Goal: Communication & Community: Answer question/provide support

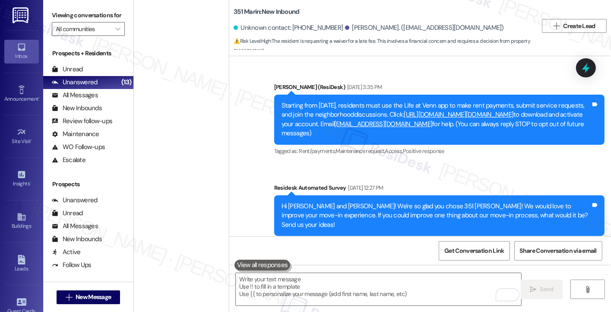
scroll to position [1729, 0]
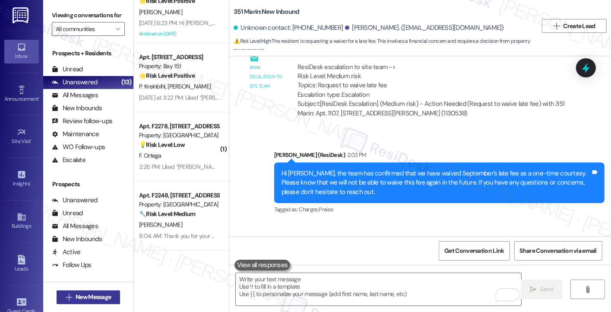
click at [103, 297] on span "New Message" at bounding box center [93, 296] width 35 height 9
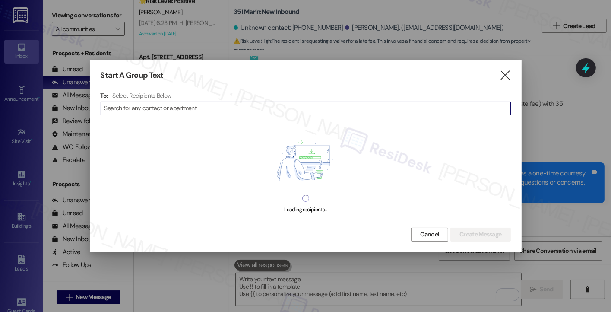
click at [16, 127] on div at bounding box center [305, 156] width 611 height 312
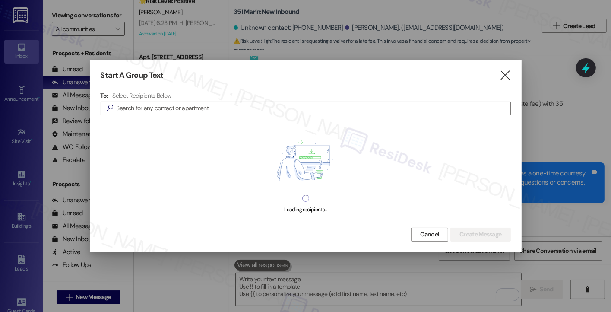
click at [19, 216] on div at bounding box center [305, 156] width 611 height 312
click at [505, 79] on icon "" at bounding box center [505, 75] width 12 height 9
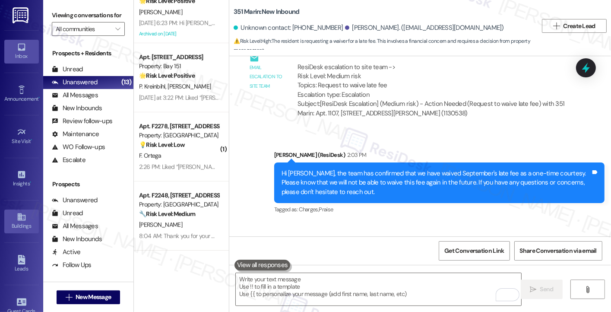
click at [21, 222] on div "Buildings" at bounding box center [21, 225] width 43 height 9
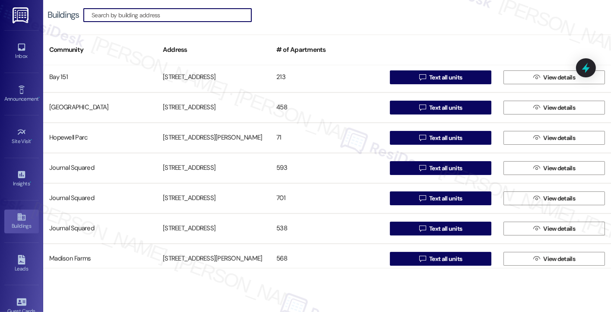
scroll to position [216, 0]
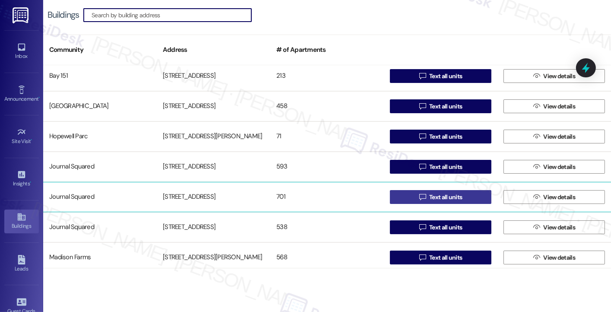
click at [456, 198] on span "Text all units" at bounding box center [445, 197] width 33 height 9
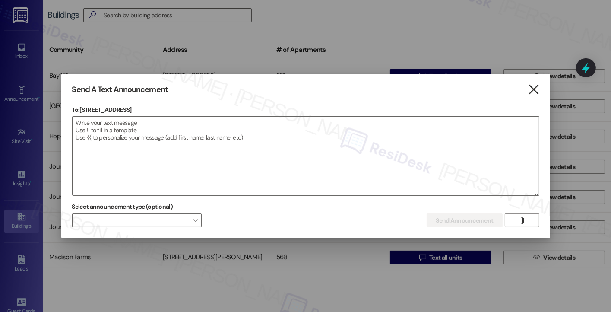
click at [538, 92] on icon "" at bounding box center [533, 89] width 12 height 9
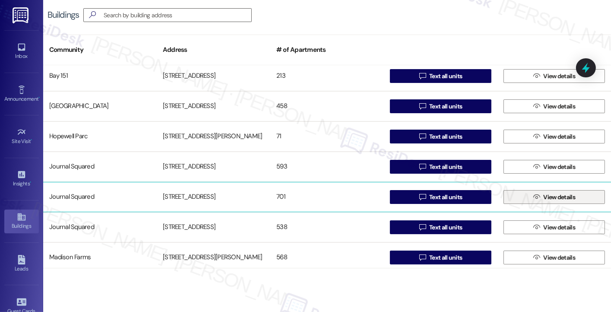
click at [537, 196] on span " View details" at bounding box center [553, 196] width 45 height 13
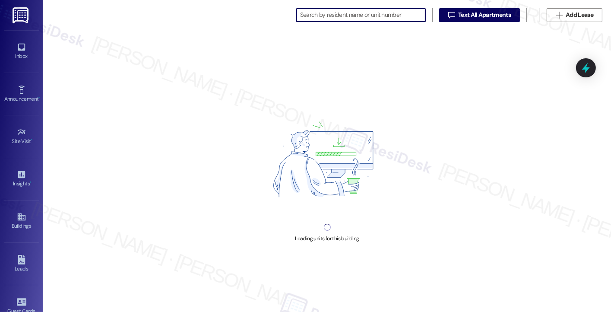
click at [369, 13] on input at bounding box center [362, 15] width 125 height 12
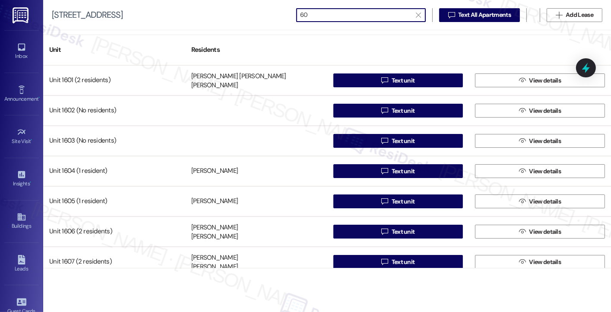
type input "6"
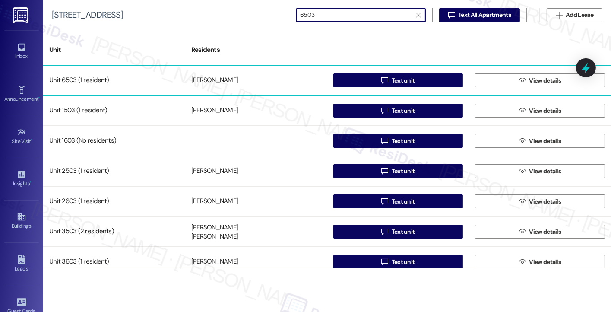
type input "6503"
click at [425, 87] on div " Text unit" at bounding box center [398, 80] width 142 height 17
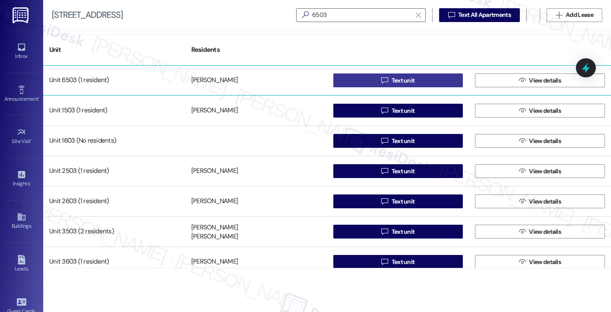
click at [425, 82] on button " Text unit" at bounding box center [398, 80] width 130 height 14
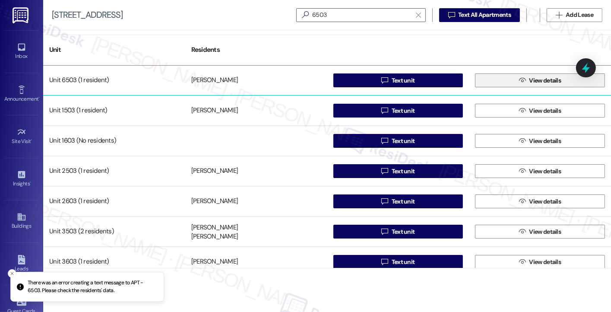
click at [538, 81] on span "View details" at bounding box center [545, 80] width 32 height 9
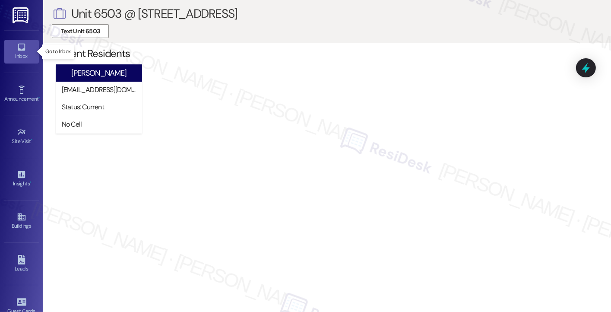
click at [21, 51] on icon at bounding box center [21, 46] width 9 height 9
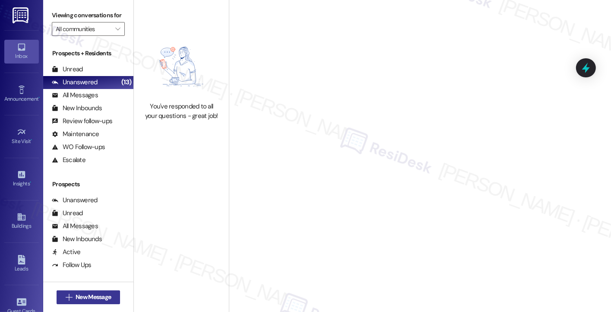
click at [80, 292] on span "New Message" at bounding box center [93, 296] width 35 height 9
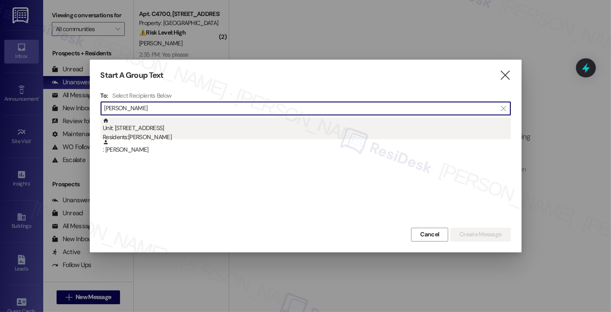
type input "[PERSON_NAME]"
click at [151, 129] on div "Unit: [STREET_ADDRESS] Residents: [PERSON_NAME]" at bounding box center [307, 129] width 408 height 25
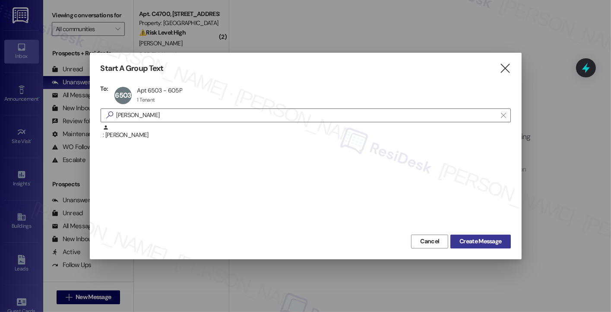
click at [463, 241] on span "Create Message" at bounding box center [480, 241] width 42 height 9
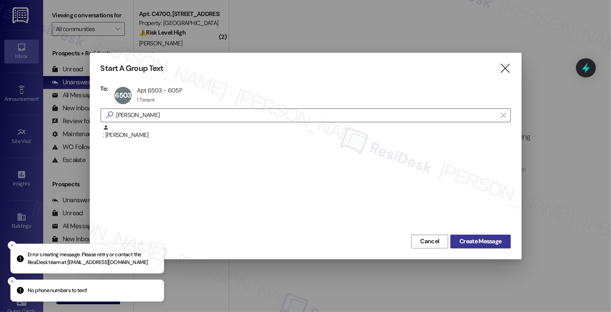
click at [481, 238] on span "Create Message" at bounding box center [480, 241] width 42 height 9
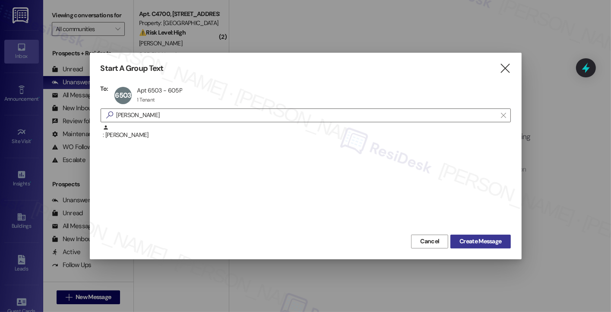
click at [464, 243] on span "Create Message" at bounding box center [480, 241] width 42 height 9
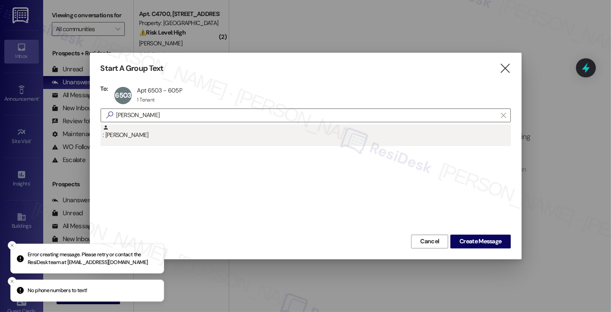
click at [126, 126] on div ": [PERSON_NAME]" at bounding box center [307, 131] width 408 height 15
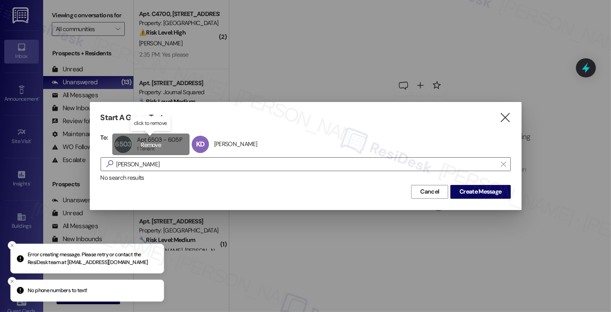
click at [153, 144] on div "6503 Apt 6503 - 605P Apt 6503 - 605P 1 Tenant 1 Tenant click to remove" at bounding box center [150, 144] width 77 height 22
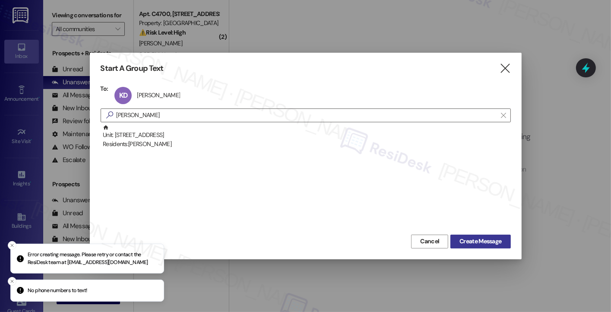
click at [482, 240] on span "Create Message" at bounding box center [480, 241] width 42 height 9
click at [477, 239] on span "Create Message" at bounding box center [480, 241] width 42 height 9
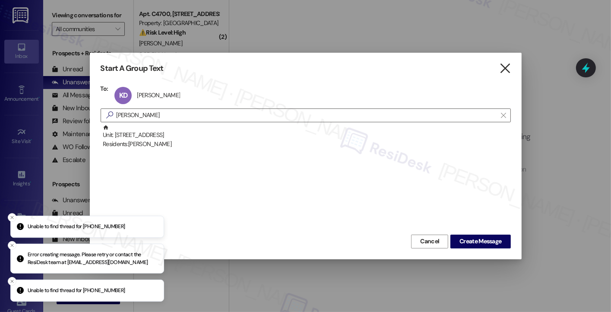
click at [509, 71] on icon "" at bounding box center [505, 68] width 12 height 9
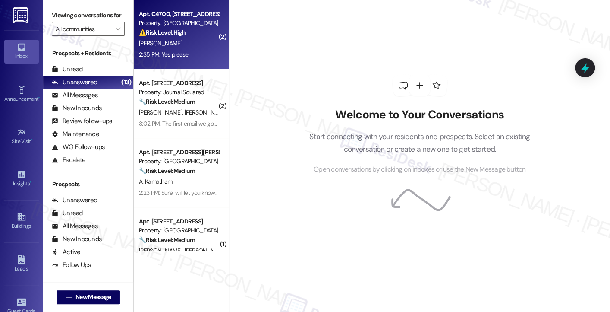
click at [174, 54] on div "2:35 PM: Yes please 2:35 PM: Yes please" at bounding box center [164, 55] width 50 height 8
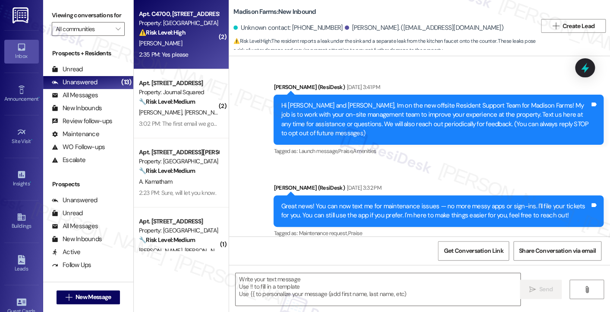
scroll to position [2597, 0]
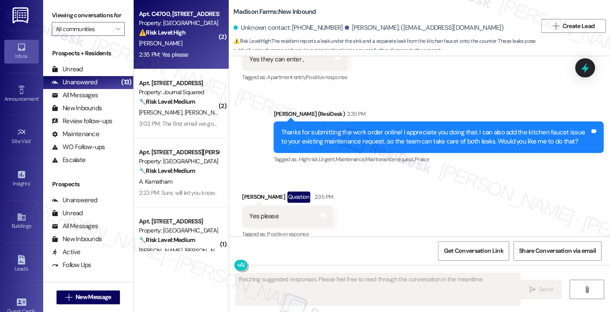
click at [375, 128] on div "Thanks for submitting the work order online! I appreciate you doing that. I can…" at bounding box center [435, 137] width 309 height 19
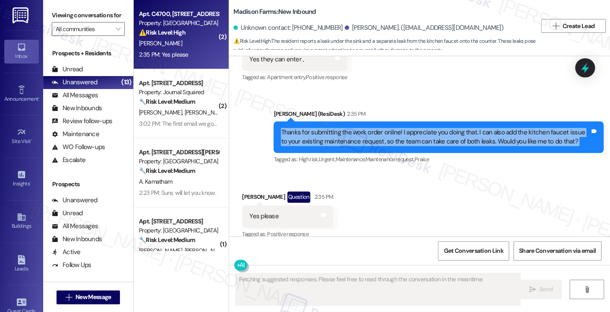
click at [375, 128] on div "Thanks for submitting the work order online! I appreciate you doing that. I can…" at bounding box center [435, 137] width 309 height 19
click at [337, 128] on div "Thanks for submitting the work order online! I appreciate you doing that. I can…" at bounding box center [435, 137] width 309 height 19
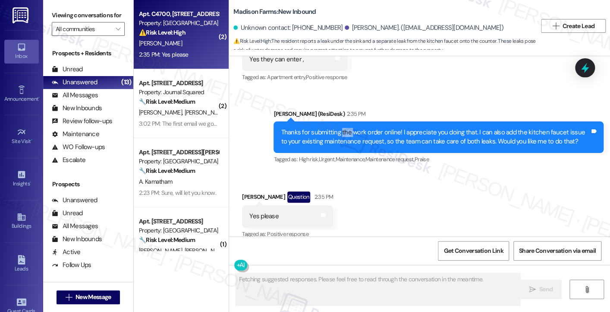
click at [337, 128] on div "Thanks for submitting the work order online! I appreciate you doing that. I can…" at bounding box center [435, 137] width 309 height 19
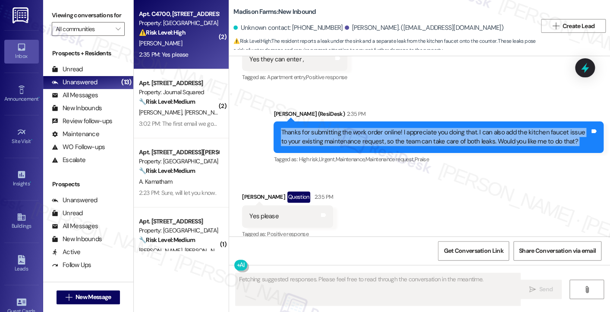
click at [337, 128] on div "Thanks for submitting the work order online! I appreciate you doing that. I can…" at bounding box center [435, 137] width 309 height 19
click at [411, 129] on div "Thanks for submitting the work order online! I appreciate you doing that. I can…" at bounding box center [435, 137] width 309 height 19
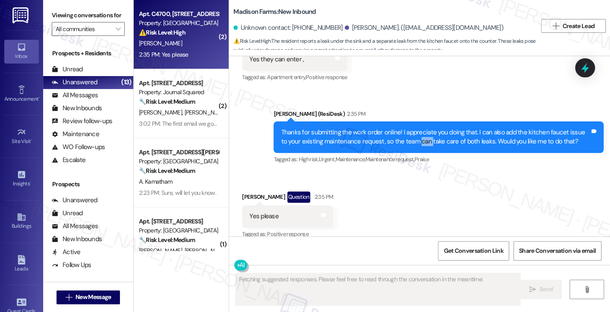
click at [411, 129] on div "Thanks for submitting the work order online! I appreciate you doing that. I can…" at bounding box center [435, 137] width 309 height 19
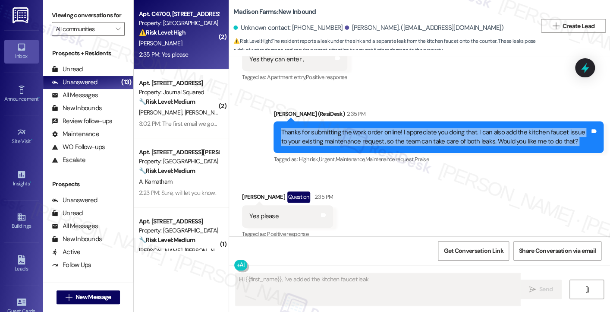
click at [411, 129] on div "Thanks for submitting the work order online! I appreciate you doing that. I can…" at bounding box center [435, 137] width 309 height 19
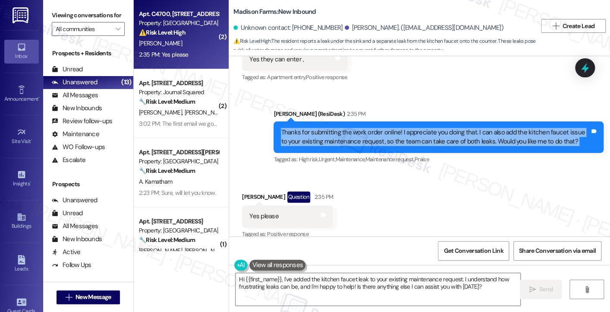
click at [364, 128] on div "Thanks for submitting the work order online! I appreciate you doing that. I can…" at bounding box center [435, 137] width 309 height 19
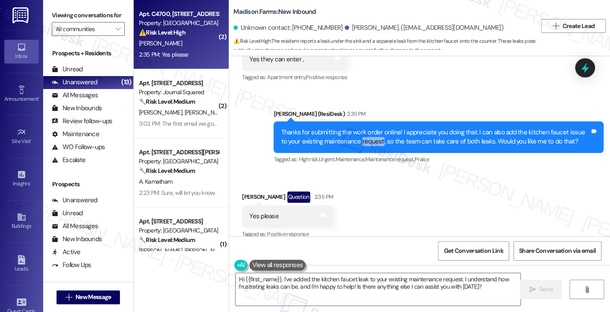
click at [364, 128] on div "Thanks for submitting the work order online! I appreciate you doing that. I can…" at bounding box center [435, 137] width 309 height 19
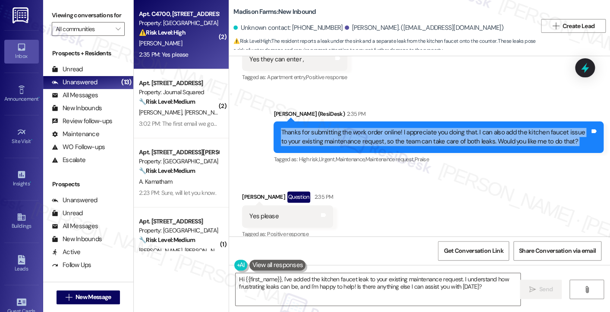
click at [364, 128] on div "Thanks for submitting the work order online! I appreciate you doing that. I can…" at bounding box center [435, 137] width 309 height 19
click at [381, 128] on div "Thanks for submitting the work order online! I appreciate you doing that. I can…" at bounding box center [435, 137] width 309 height 19
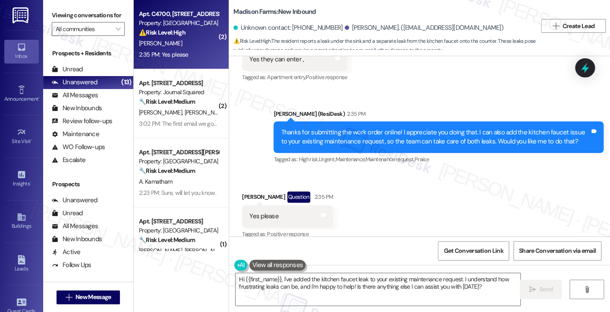
click at [76, 12] on label "Viewing conversations for" at bounding box center [88, 15] width 73 height 13
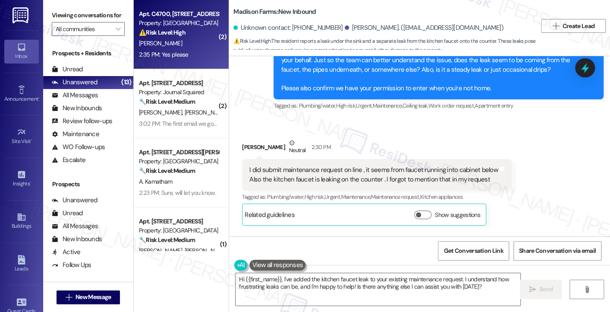
scroll to position [2381, 0]
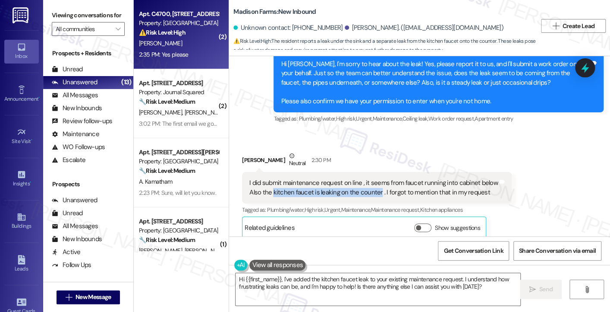
drag, startPoint x: 268, startPoint y: 181, endPoint x: 373, endPoint y: 179, distance: 104.9
click at [373, 179] on div "I did submit maintenance request on line , it seems from faucet running into ca…" at bounding box center [373, 187] width 249 height 19
copy div "kitchen faucet is leaking on the counter"
click at [75, 17] on label "Viewing conversations for" at bounding box center [88, 15] width 73 height 13
click at [407, 178] on div "I did submit maintenance request on line , it seems from faucet running into ca…" at bounding box center [373, 187] width 249 height 19
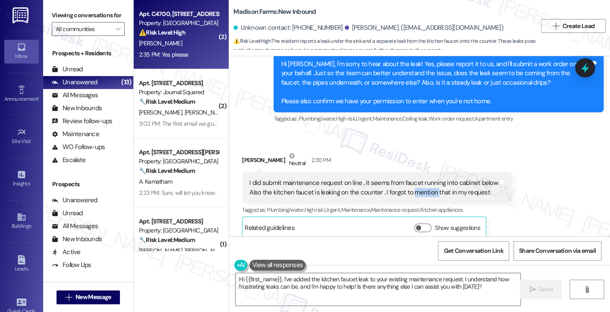
click at [407, 178] on div "I did submit maintenance request on line , it seems from faucet running into ca…" at bounding box center [373, 187] width 249 height 19
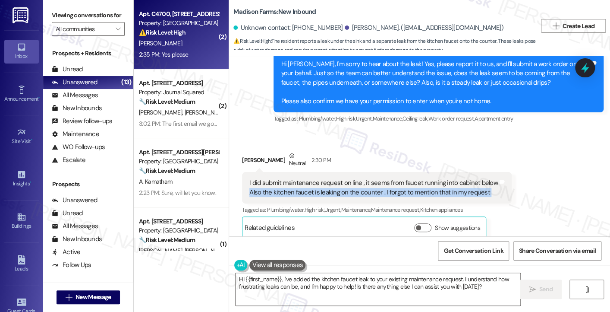
click at [407, 178] on div "I did submit maintenance request on line , it seems from faucet running into ca…" at bounding box center [373, 187] width 249 height 19
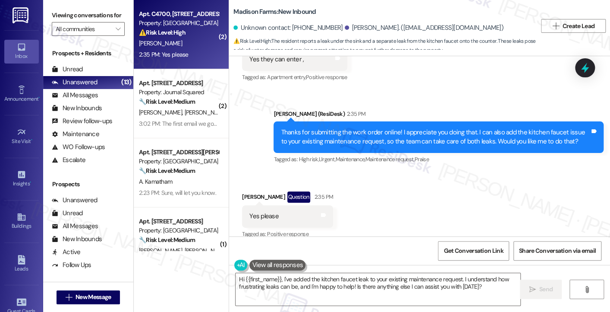
scroll to position [2598, 0]
click at [316, 279] on textarea "Hi {{first_name}}, I've added the kitchen faucet leak to your existing maintena…" at bounding box center [378, 289] width 285 height 32
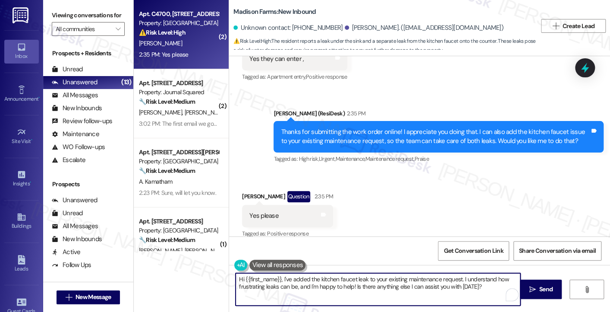
click at [316, 279] on textarea "Hi {{first_name}}, I've added the kitchen faucet leak to your existing maintena…" at bounding box center [378, 289] width 285 height 32
click at [428, 284] on textarea "Thank you, [PERSON_NAME]! I've added the kitchen sink faucet issue to the work …" at bounding box center [378, 289] width 285 height 32
type textarea "Thank you, [PERSON_NAME]! I've added the kitchen sink faucet issue to the work …"
click at [549, 293] on span "Send" at bounding box center [546, 288] width 13 height 9
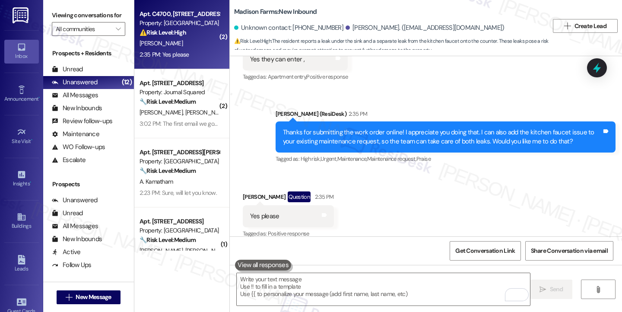
scroll to position [2658, 0]
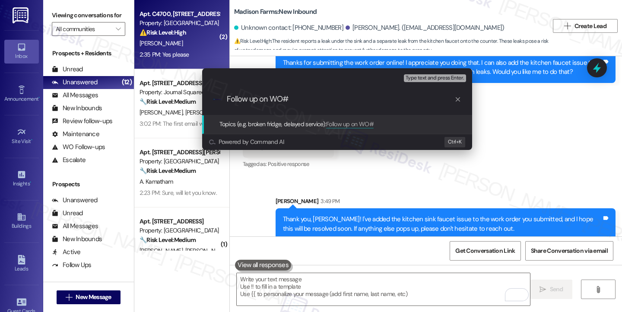
paste input "22620"
type input "Follow up on WO#22620 (kitchen & bathroom sink issue)"
click at [310, 98] on input "Follow up on WO#22620 (kitchen & bathroom sink issue)" at bounding box center [340, 99] width 227 height 9
click at [309, 98] on input "Follow up on WO#22620 (kitchen & bathroom sink issue)" at bounding box center [340, 99] width 227 height 9
click at [418, 99] on input "Follow up on WO#22620 (kitchen & bathroom sink issue)" at bounding box center [340, 99] width 227 height 9
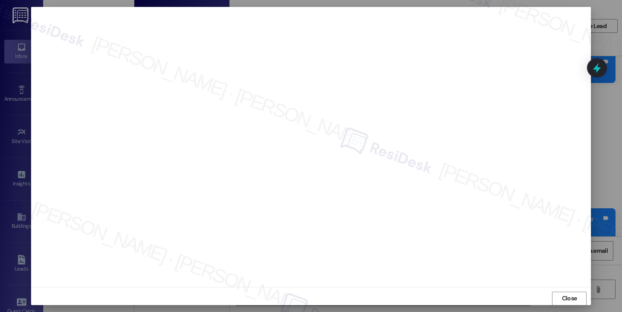
scroll to position [0, 0]
click at [561, 290] on div "Close" at bounding box center [310, 298] width 559 height 23
click at [562, 295] on span "Close" at bounding box center [569, 298] width 15 height 9
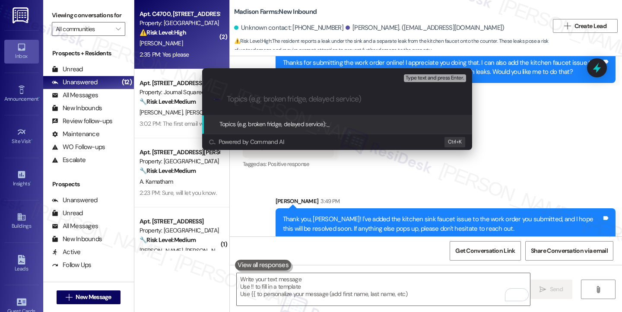
paste input "Follow up on WO#22620 (kitchen & bathroom sink issue)"
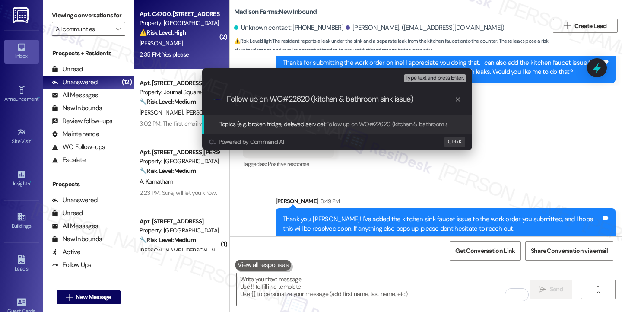
click at [385, 96] on input "Follow up on WO#22620 (kitchen & bathroom sink issue)" at bounding box center [340, 99] width 227 height 9
click at [313, 100] on input "Follow up on WO#22620 (kitchen & bathroom leak issue)" at bounding box center [340, 99] width 227 height 9
click at [427, 98] on input "Follow up on WO#22620 - kitchen & bathroom leak issue)" at bounding box center [340, 99] width 227 height 9
click at [526, 167] on div "Escalate Conversation Medium risk Topics (e.g. broken fridge, delayed service) …" at bounding box center [311, 156] width 622 height 312
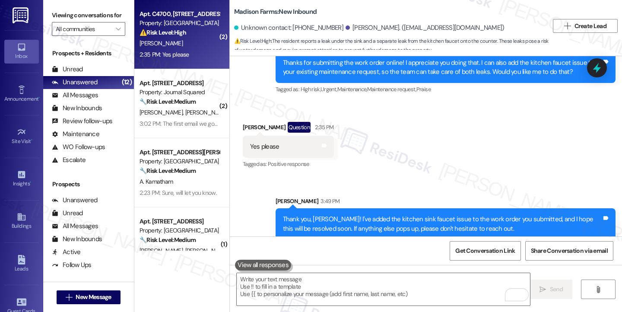
click at [54, 10] on label "Viewing conversations for" at bounding box center [88, 15] width 73 height 13
click at [67, 19] on label "Viewing conversations for" at bounding box center [88, 15] width 73 height 13
click at [72, 16] on label "Viewing conversations for" at bounding box center [88, 15] width 73 height 13
click at [74, 6] on div "Viewing conversations for All communities " at bounding box center [88, 22] width 91 height 44
click at [69, 19] on label "Viewing conversations for" at bounding box center [88, 15] width 73 height 13
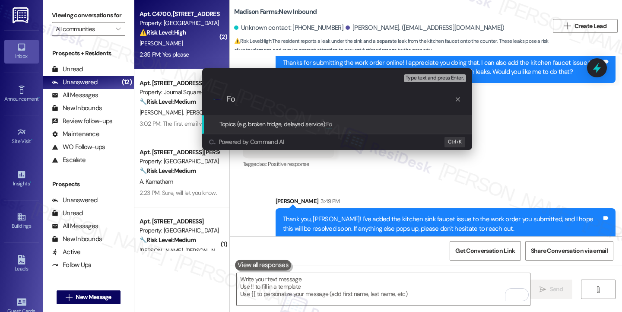
type input "F"
paste input "22620"
type input "2"
paste input "22620"
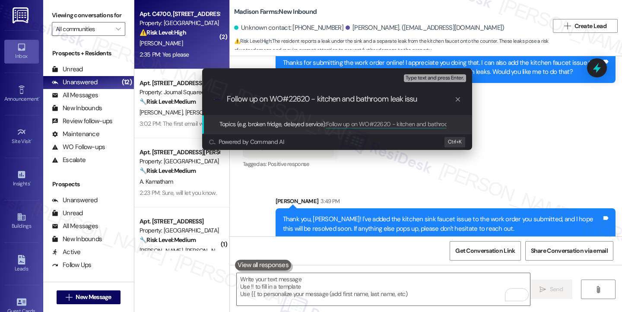
type input "Follow up on WO#22620 - kitchen and bathroom leak issue"
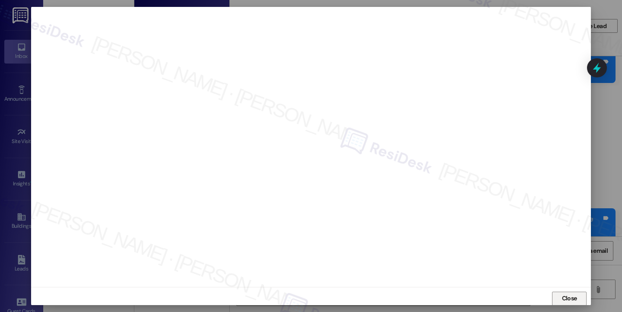
click at [562, 294] on span "Close" at bounding box center [569, 298] width 15 height 9
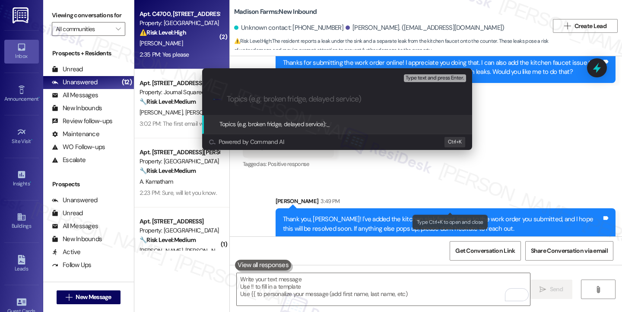
paste input "Follow up on WO#22620 - kitchen and bathroom leak issue"
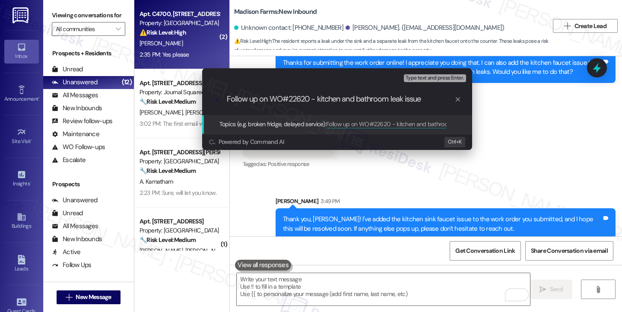
click at [338, 98] on input "Follow up on WO#22620 - kitchen and bathroom leak issue" at bounding box center [340, 99] width 227 height 9
click at [413, 98] on input "Follow up on WO#22620 - kitchen faucet and bathroom leak issue" at bounding box center [340, 99] width 227 height 9
type input "Follow up on WO#22620 - kitchen faucet and bathroom sink leak issue"
click at [362, 98] on input "Follow up on WO#22620 - kitchen faucet and bathroom sink leak issue" at bounding box center [340, 99] width 227 height 9
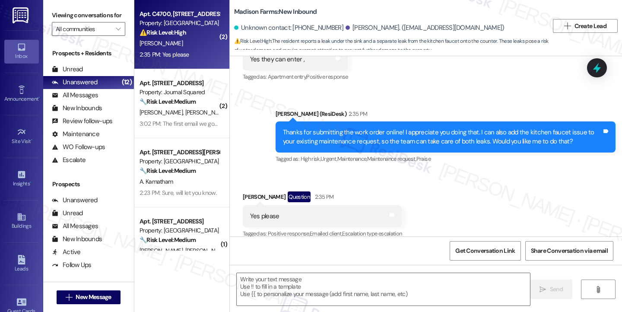
type textarea "Fetching suggested responses. Please feel free to read through the conversation…"
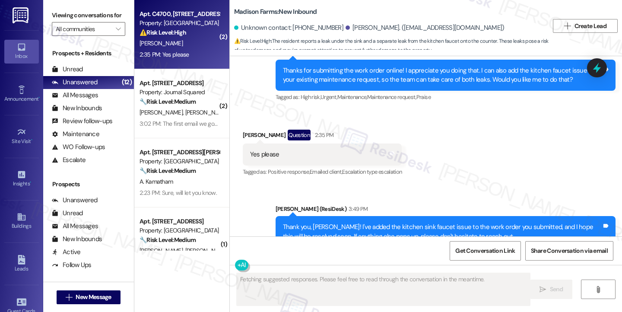
scroll to position [2671, 0]
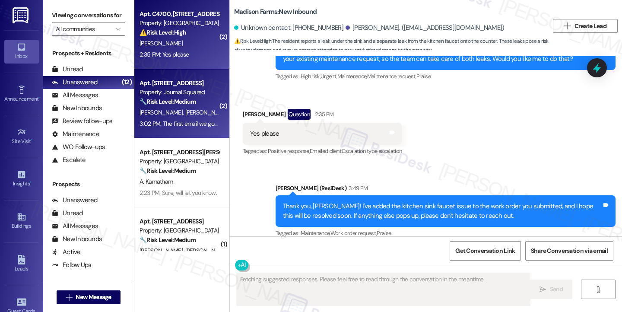
click at [185, 110] on span "[PERSON_NAME]" at bounding box center [206, 112] width 43 height 8
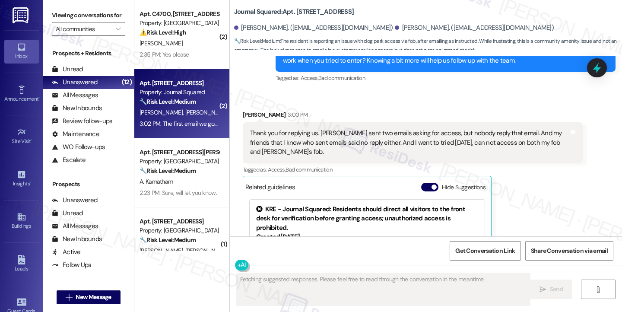
scroll to position [8407, 0]
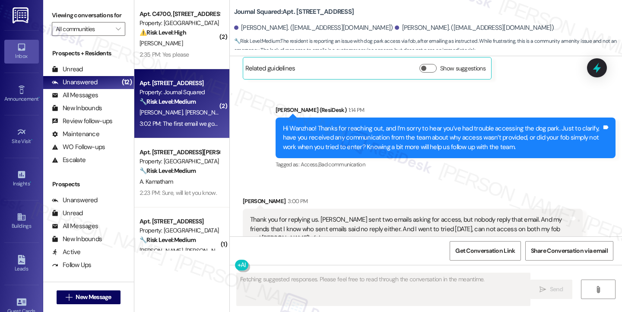
click at [297, 196] on div "[PERSON_NAME] 3:00 PM" at bounding box center [413, 202] width 340 height 12
click at [354, 215] on div "Thank you for replying us. [PERSON_NAME] sent two emails asking for access, but…" at bounding box center [409, 229] width 319 height 28
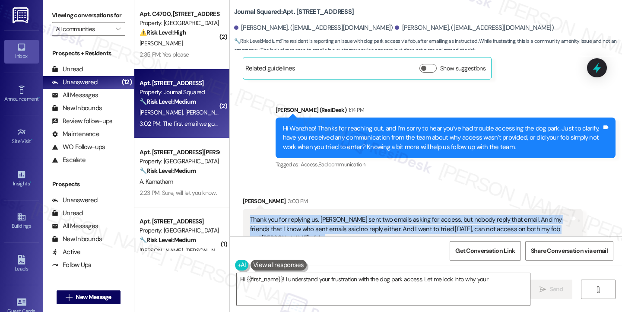
click at [354, 215] on div "Thank you for replying us. [PERSON_NAME] sent two emails asking for access, but…" at bounding box center [409, 229] width 319 height 28
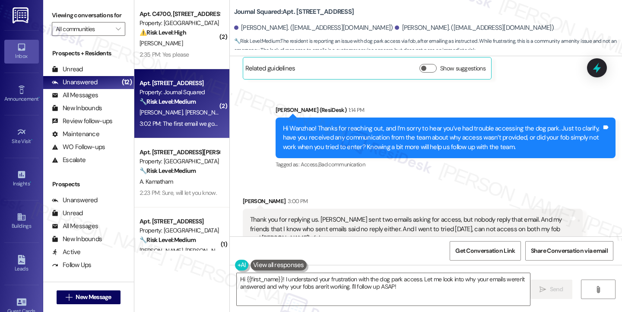
click at [360, 124] on div "Hi Wanzhao! Thanks for reaching out, and I’m sorry to hear you’ve had trouble a…" at bounding box center [442, 138] width 319 height 28
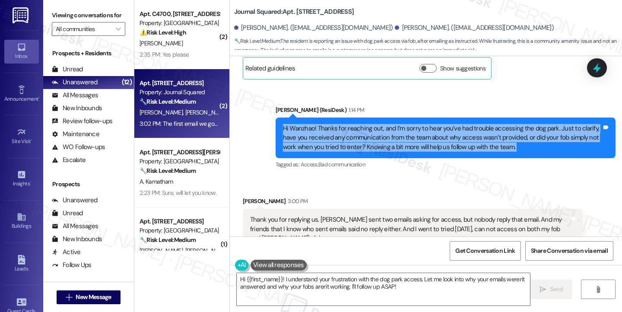
click at [360, 124] on div "Hi Wanzhao! Thanks for reaching out, and I’m sorry to hear you’ve had trouble a…" at bounding box center [442, 138] width 319 height 28
click at [475, 124] on div "Hi Wanzhao! Thanks for reaching out, and I’m sorry to hear you’ve had trouble a…" at bounding box center [442, 138] width 319 height 28
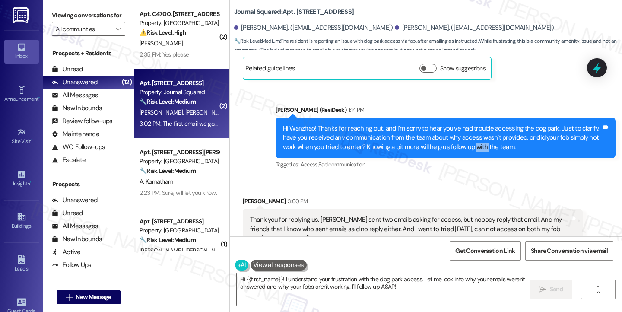
click at [475, 124] on div "Hi Wanzhao! Thanks for reaching out, and I’m sorry to hear you’ve had trouble a…" at bounding box center [442, 138] width 319 height 28
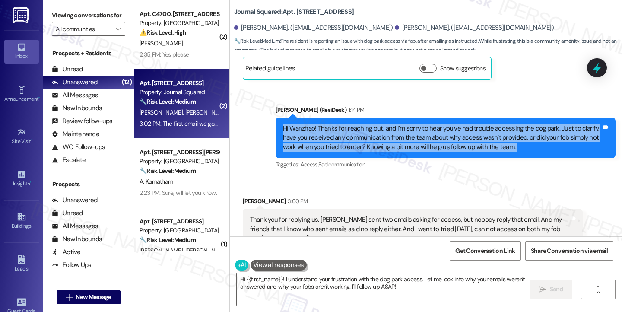
click at [475, 124] on div "Hi Wanzhao! Thanks for reaching out, and I’m sorry to hear you’ve had trouble a…" at bounding box center [442, 138] width 319 height 28
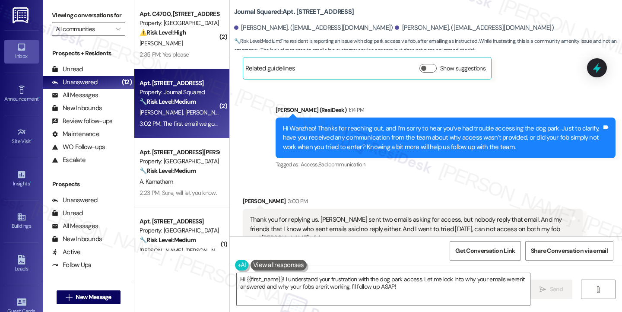
click at [315, 215] on div "Thank you for replying us. [PERSON_NAME] sent two emails asking for access, but…" at bounding box center [409, 229] width 319 height 28
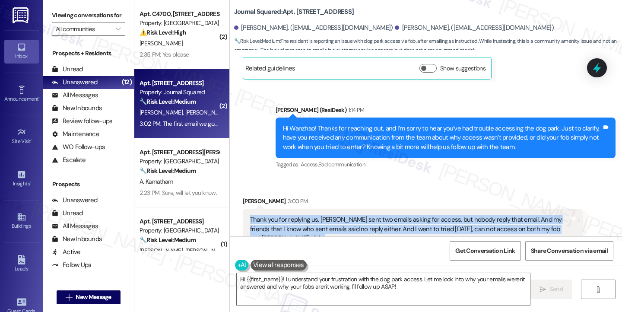
click at [315, 215] on div "Thank you for replying us. [PERSON_NAME] sent two emails asking for access, but…" at bounding box center [409, 229] width 319 height 28
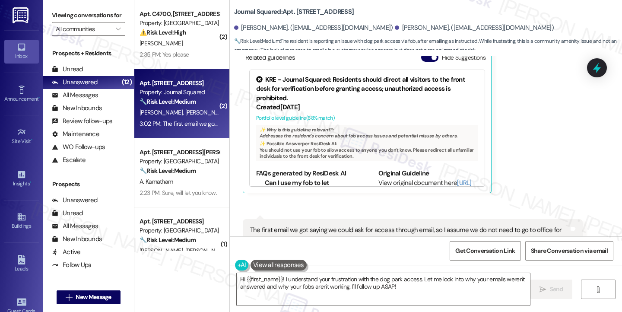
scroll to position [8623, 0]
click at [344, 218] on div "The first email we got saying we could ask for access through email, so I assum…" at bounding box center [413, 234] width 340 height 32
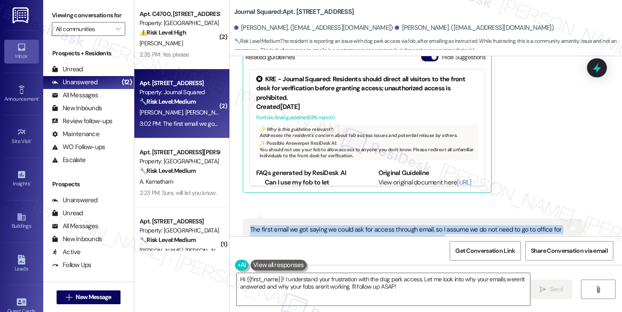
click at [344, 218] on div "The first email we got saying we could ask for access through email, so I assum…" at bounding box center [413, 234] width 340 height 32
click at [362, 225] on div "The first email we got saying we could ask for access through email, so I assum…" at bounding box center [409, 234] width 319 height 19
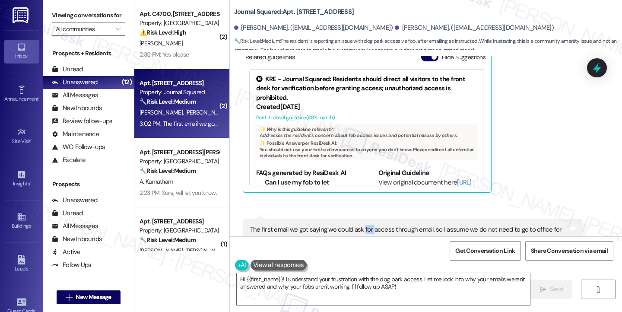
click at [362, 225] on div "The first email we got saying we could ask for access through email, so I assum…" at bounding box center [409, 234] width 319 height 19
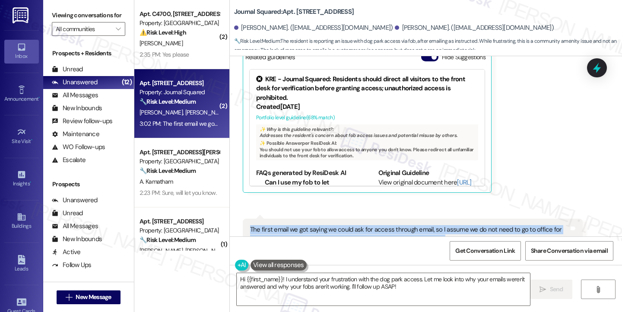
click at [362, 225] on div "The first email we got saying we could ask for access through email, so I assum…" at bounding box center [409, 234] width 319 height 19
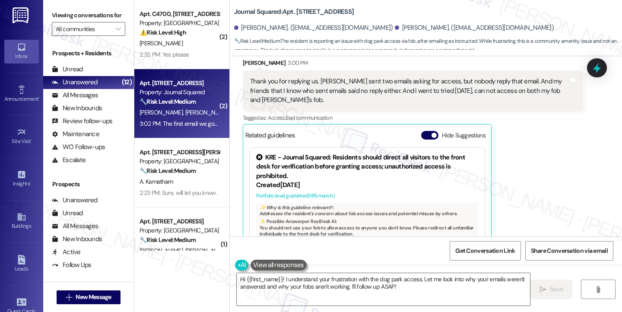
scroll to position [8493, 0]
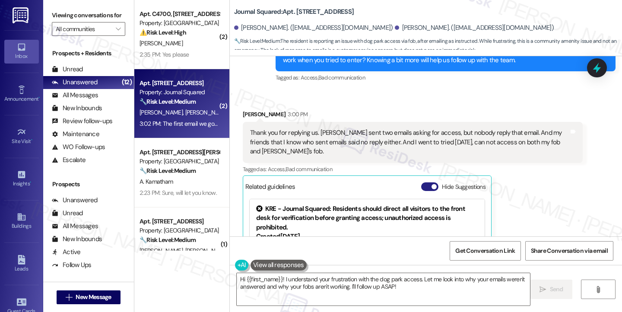
click at [424, 182] on button "Hide Suggestions" at bounding box center [429, 186] width 17 height 9
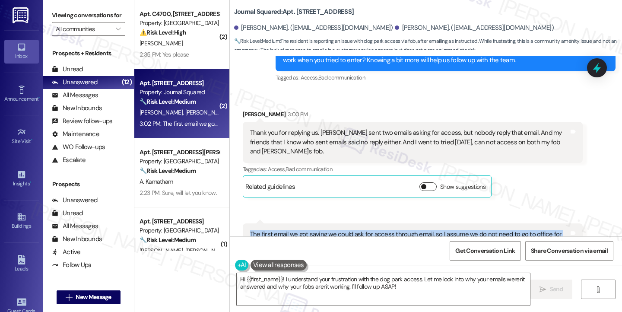
click at [426, 182] on button "Show suggestions" at bounding box center [427, 186] width 17 height 9
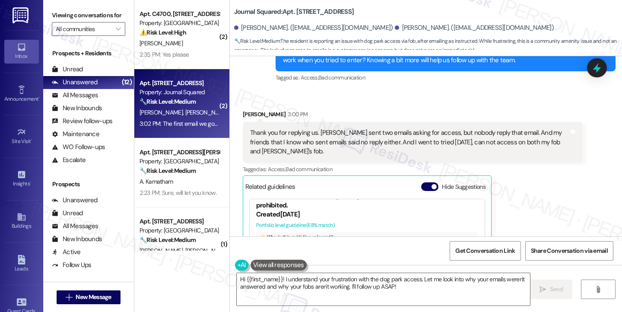
scroll to position [43, 0]
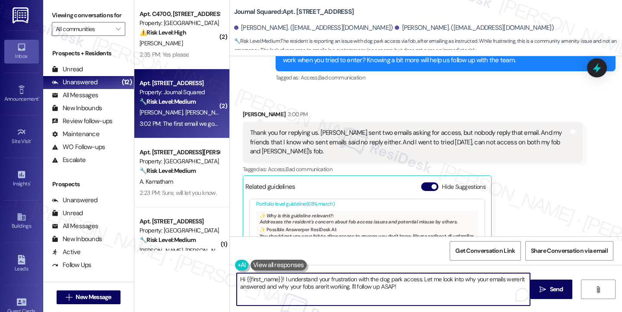
drag, startPoint x: 416, startPoint y: 286, endPoint x: 353, endPoint y: 277, distance: 63.7
click at [353, 277] on textarea "Hi {{first_name}}! I understand your frustration with the dog park access. Let …" at bounding box center [383, 289] width 293 height 32
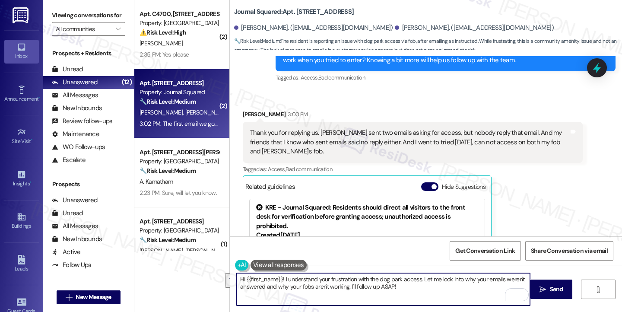
scroll to position [0, 0]
click at [334, 204] on div "KRE - Journal Squared: Residents should direct all visitors to the front desk f…" at bounding box center [367, 218] width 222 height 28
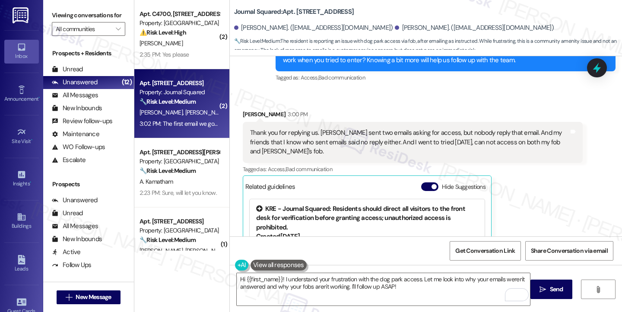
click at [334, 204] on div "KRE - Journal Squared: Residents should direct all visitors to the front desk f…" at bounding box center [367, 218] width 222 height 28
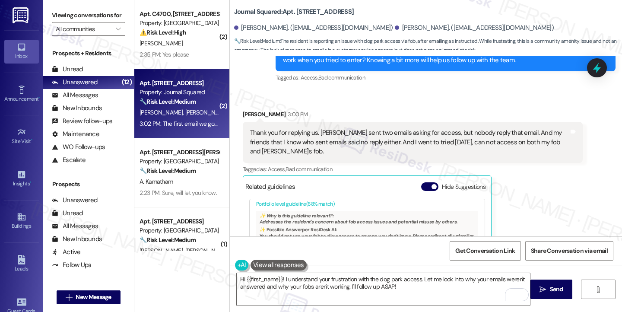
scroll to position [129, 0]
click at [383, 264] on link "[URL][DOMAIN_NAME]…" at bounding box center [424, 273] width 93 height 18
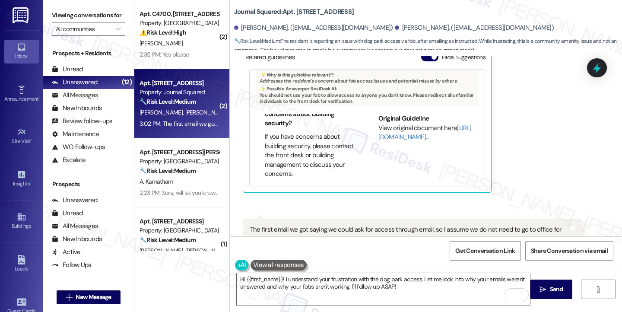
scroll to position [715, 0]
click at [306, 225] on div "The first email we got saying we could ask for access through email, so I assum…" at bounding box center [409, 234] width 319 height 19
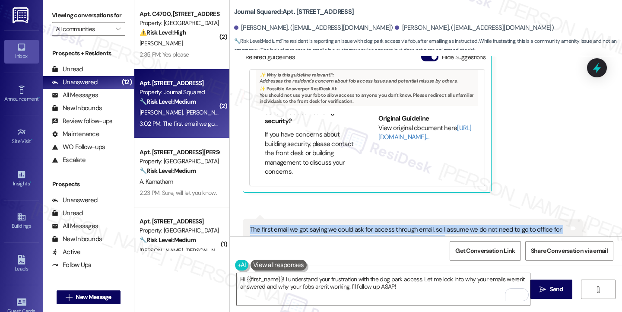
click at [306, 225] on div "The first email we got saying we could ask for access through email, so I assum…" at bounding box center [409, 234] width 319 height 19
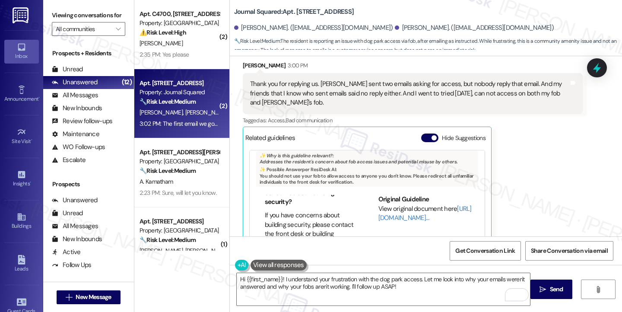
scroll to position [8450, 0]
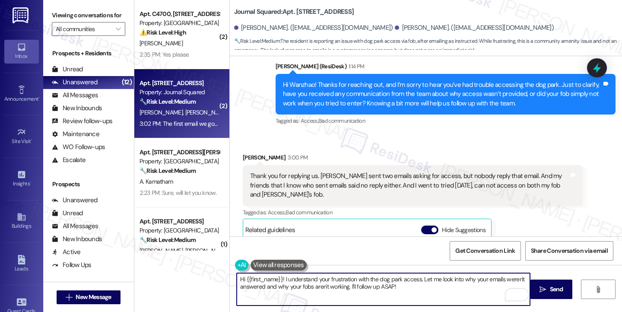
click at [398, 282] on textarea "Hi {{first_name}}! I understand your frustration with the dog park access. Let …" at bounding box center [383, 289] width 293 height 32
click at [398, 281] on textarea "Hi {{first_name}}! I understand your frustration with the dog park access. Let …" at bounding box center [383, 289] width 293 height 32
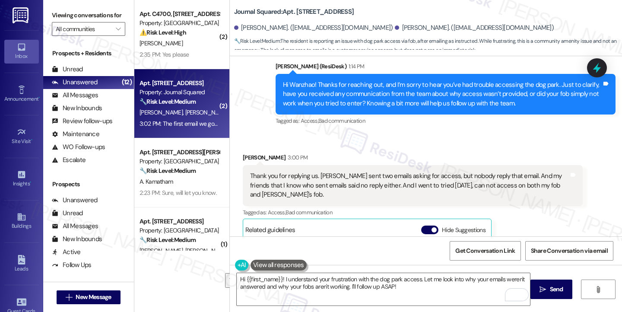
click at [420, 272] on div "Hi {{first_name}}! I understand your frustration with the dog park access. Let …" at bounding box center [426, 297] width 392 height 65
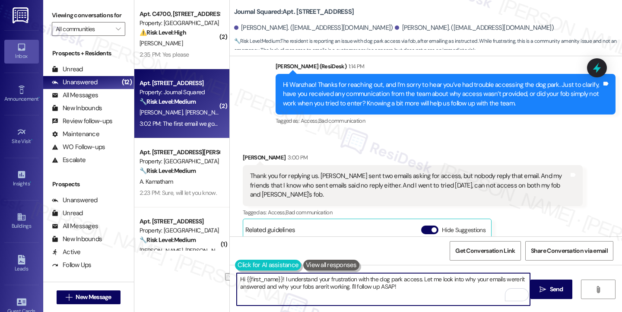
drag, startPoint x: 418, startPoint y: 277, endPoint x: 232, endPoint y: 269, distance: 185.8
click at [232, 272] on div "Hi {{first_name}}! I understand your frustration with the dog park access. Let …" at bounding box center [379, 288] width 294 height 33
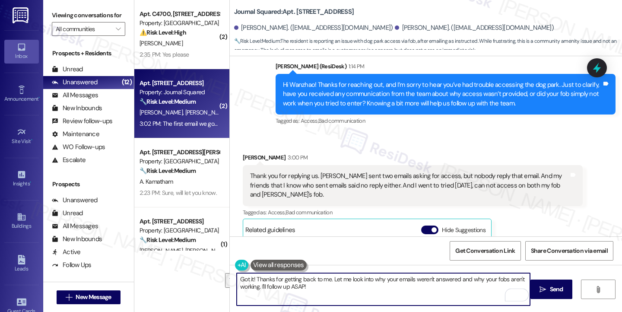
drag, startPoint x: 314, startPoint y: 290, endPoint x: 329, endPoint y: 275, distance: 21.1
click at [329, 275] on textarea "Got it! Thanks for getting back to me. Let me look into why your emails weren't…" at bounding box center [383, 289] width 293 height 32
type textarea "Got it! Thanks for getting back to me. I'll check with the team and will let yo…"
click at [316, 171] on div "Thank you for replying us. [PERSON_NAME] sent two emails asking for access, but…" at bounding box center [409, 185] width 319 height 28
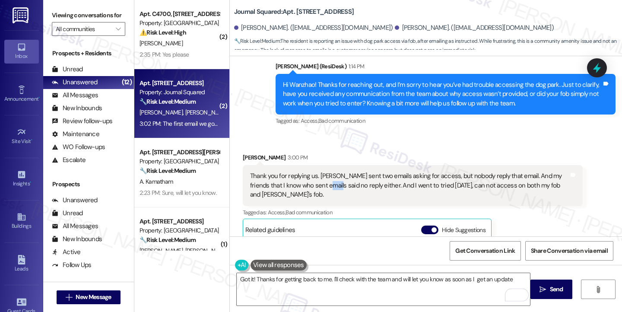
click at [316, 171] on div "Thank you for replying us. [PERSON_NAME] sent two emails asking for access, but…" at bounding box center [409, 185] width 319 height 28
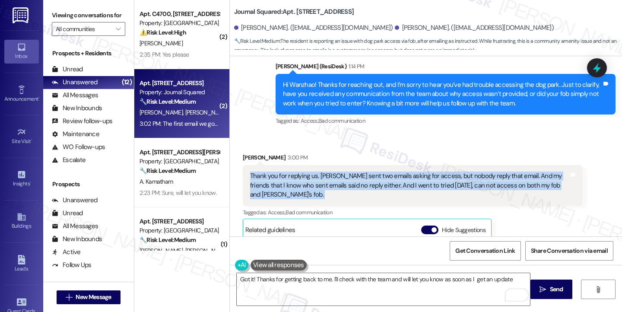
click at [316, 171] on div "Thank you for replying us. [PERSON_NAME] sent two emails asking for access, but…" at bounding box center [409, 185] width 319 height 28
copy div "Thank you for replying us. [PERSON_NAME] sent two emails asking for access, but…"
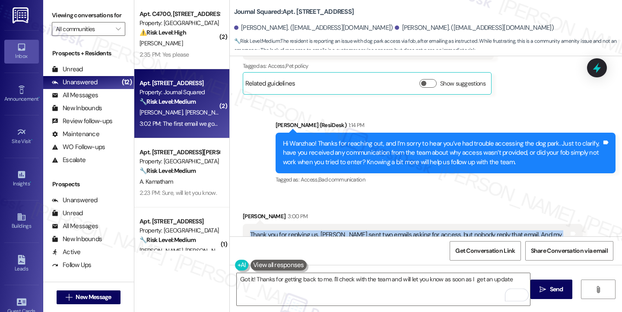
scroll to position [8321, 0]
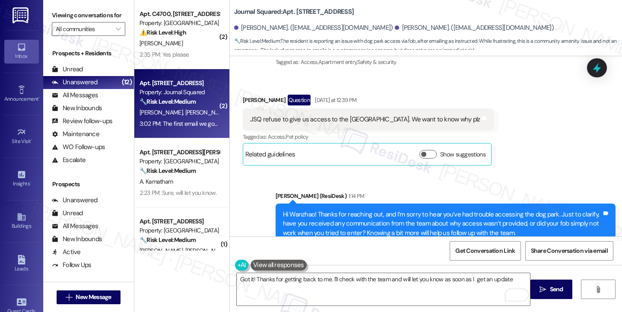
click at [383, 210] on div "Hi Wanzhao! Thanks for reaching out, and I’m sorry to hear you’ve had trouble a…" at bounding box center [442, 224] width 319 height 28
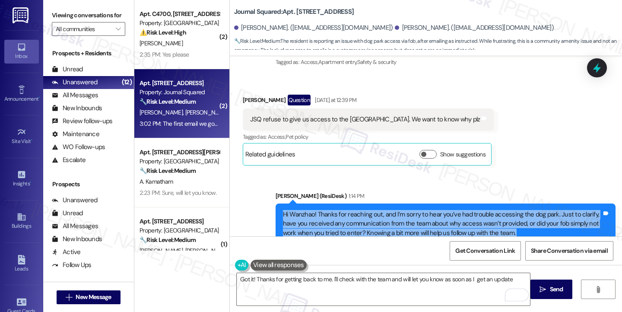
click at [383, 210] on div "Hi Wanzhao! Thanks for reaching out, and I’m sorry to hear you’ve had trouble a…" at bounding box center [442, 224] width 319 height 28
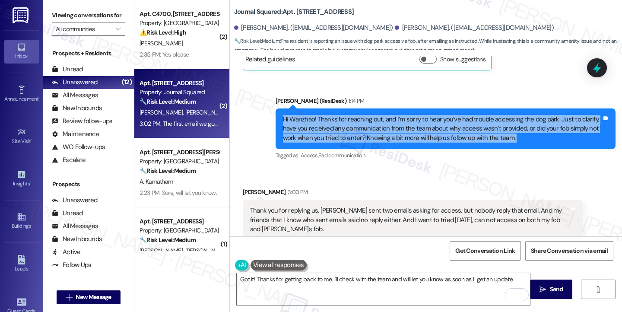
scroll to position [8450, 0]
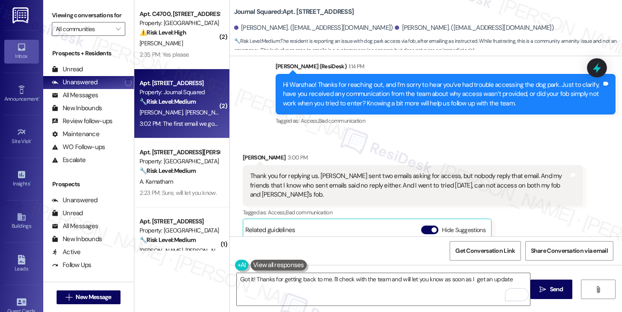
click at [66, 15] on label "Viewing conversations for" at bounding box center [88, 15] width 73 height 13
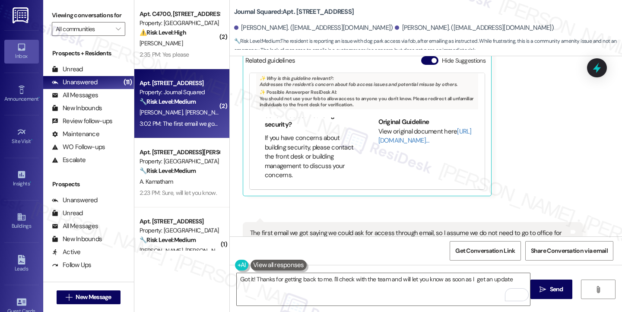
scroll to position [8623, 0]
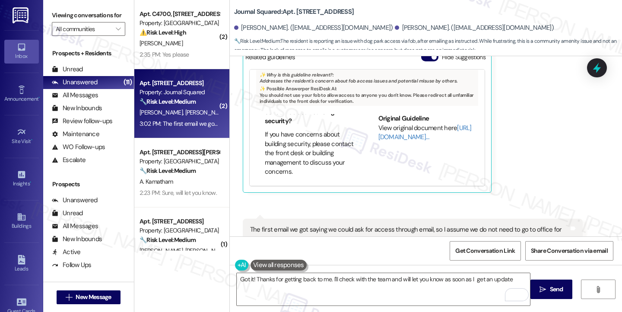
click at [313, 225] on div "The first email we got saying we could ask for access through email, so I assum…" at bounding box center [409, 234] width 319 height 19
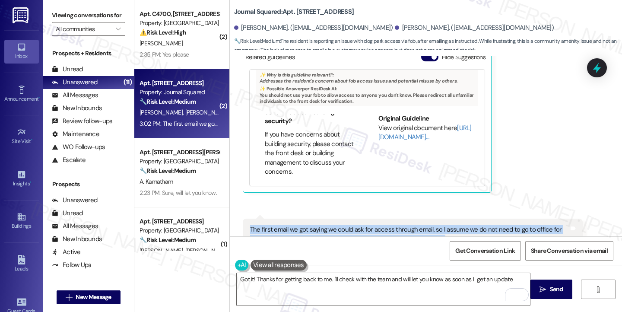
click at [313, 225] on div "The first email we got saying we could ask for access through email, so I assum…" at bounding box center [409, 234] width 319 height 19
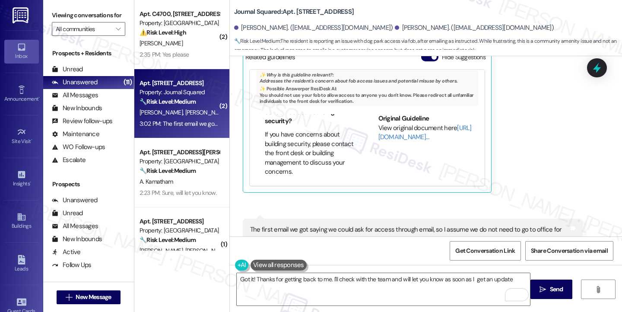
click at [64, 5] on div "Viewing conversations for All communities " at bounding box center [88, 22] width 91 height 44
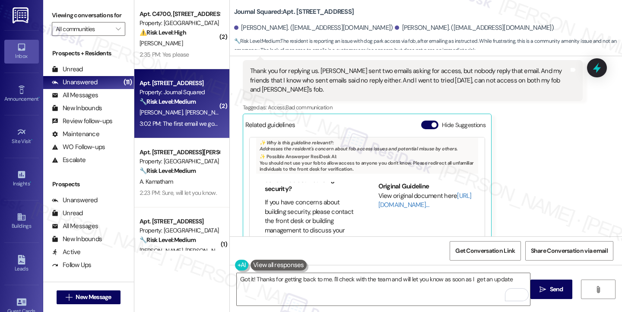
scroll to position [8623, 0]
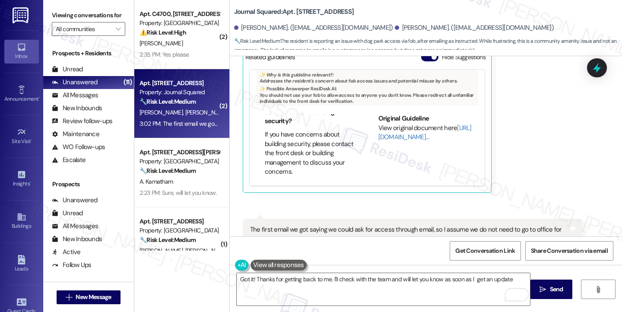
click at [66, 17] on label "Viewing conversations for" at bounding box center [88, 15] width 73 height 13
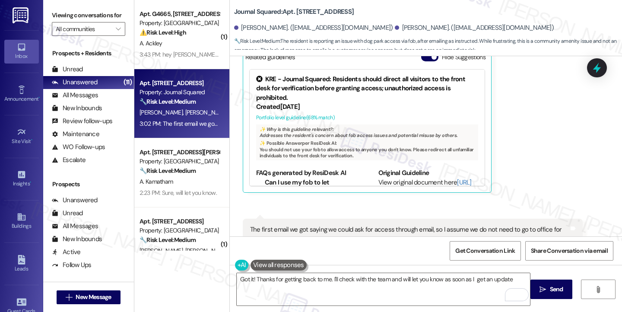
click at [333, 225] on div "The first email we got saying we could ask for access through email, so I assum…" at bounding box center [409, 234] width 319 height 19
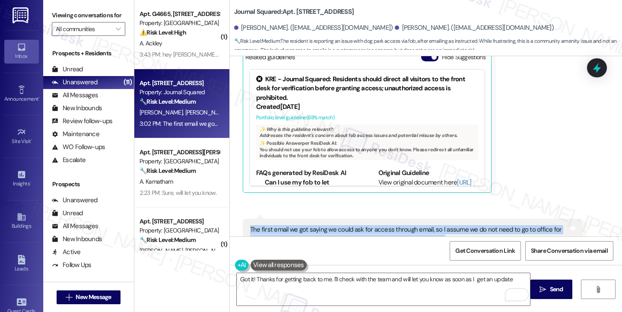
click at [333, 225] on div "The first email we got saying we could ask for access through email, so I assum…" at bounding box center [409, 234] width 319 height 19
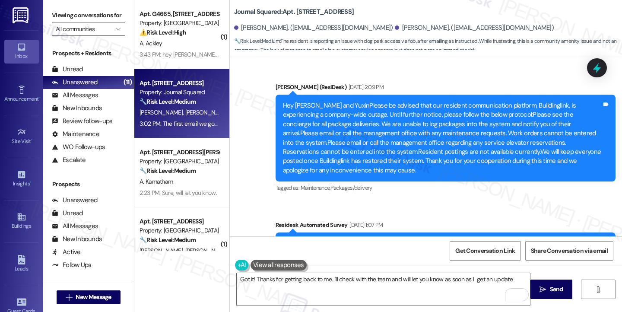
scroll to position [8623, 0]
